Goal: Transaction & Acquisition: Purchase product/service

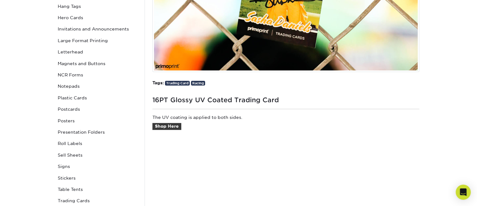
scroll to position [220, 0]
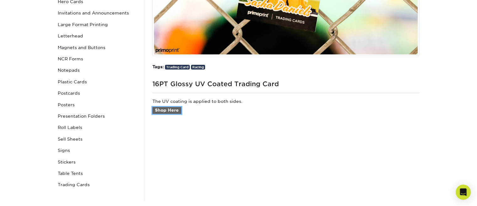
click at [173, 110] on link "Shop Here" at bounding box center [167, 110] width 29 height 7
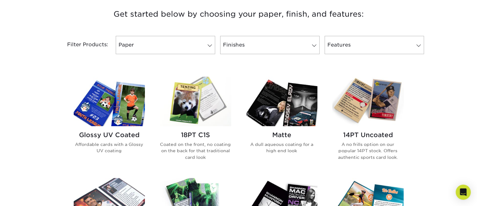
scroll to position [251, 0]
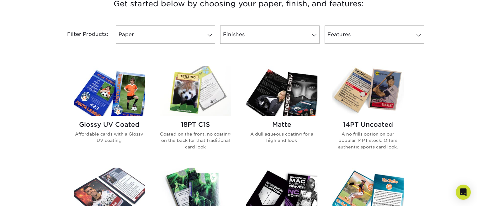
click at [289, 110] on img at bounding box center [281, 90] width 71 height 49
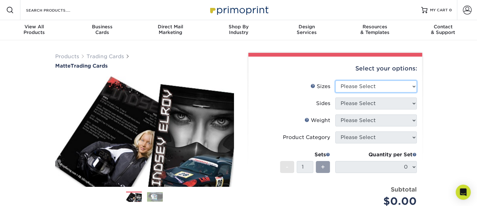
click at [413, 86] on select "Please Select 2.5" x 3.5"" at bounding box center [377, 86] width 82 height 12
select select "2.50x3.50"
click at [336, 80] on select "Please Select 2.5" x 3.5"" at bounding box center [377, 86] width 82 height 12
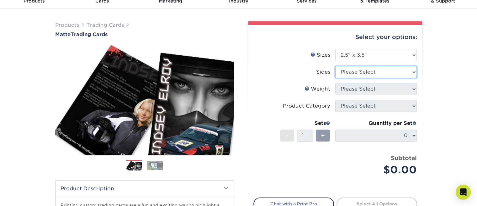
click at [411, 72] on select "Please Select Print Both Sides Print Front Only" at bounding box center [377, 72] width 82 height 12
select select "13abbda7-1d64-4f25-8bb2-c179b224825d"
click at [336, 66] on select "Please Select Print Both Sides Print Front Only" at bounding box center [377, 72] width 82 height 12
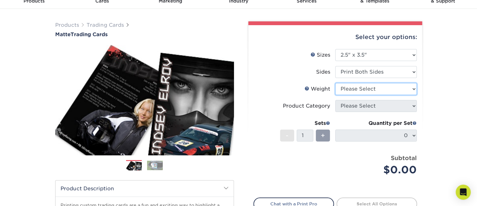
click at [412, 90] on select "Please Select 16PT 14PT" at bounding box center [377, 89] width 82 height 12
select select "16PT"
click at [336, 83] on select "Please Select 16PT 14PT" at bounding box center [377, 89] width 82 height 12
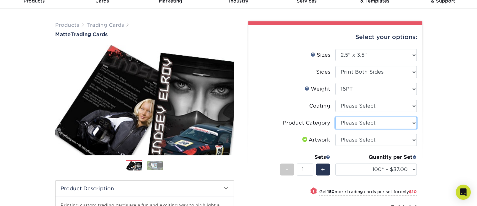
click at [415, 124] on select "Please Select Trading Cards" at bounding box center [377, 123] width 82 height 12
select select "c2f9bce9-36c2-409d-b101-c29d9d031e18"
click at [336, 117] on select "Please Select Trading Cards" at bounding box center [377, 123] width 82 height 12
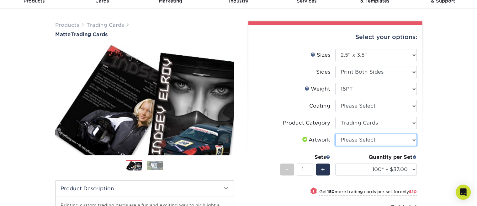
click at [413, 138] on select "Please Select I will upload files I need a design - $100" at bounding box center [377, 140] width 82 height 12
select select "design"
click at [336, 134] on select "Please Select I will upload files I need a design - $100" at bounding box center [377, 140] width 82 height 12
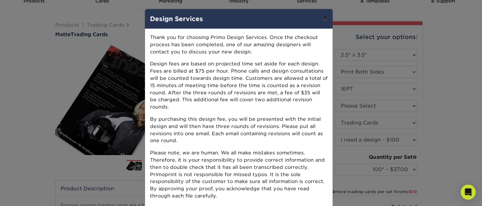
click at [321, 17] on button "×" at bounding box center [325, 18] width 14 height 18
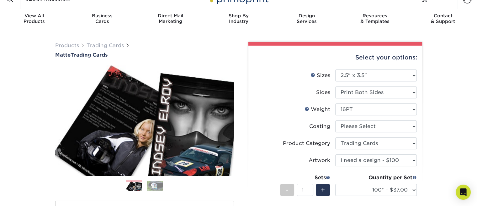
scroll to position [0, 0]
